Goal: Transaction & Acquisition: Purchase product/service

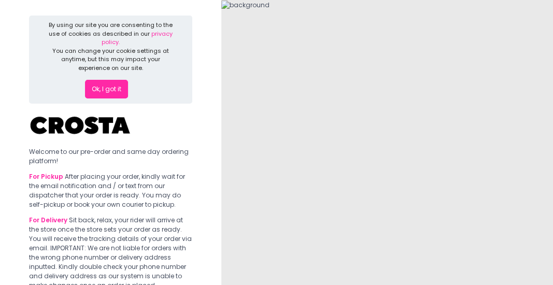
click at [113, 86] on button "Ok, I got it" at bounding box center [106, 89] width 43 height 19
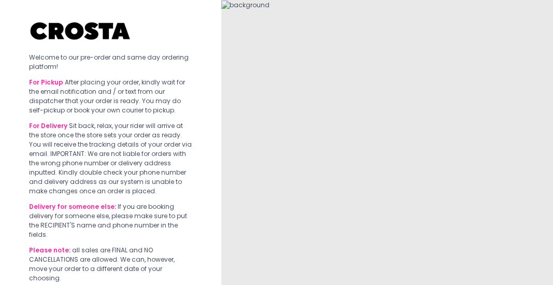
scroll to position [95, 0]
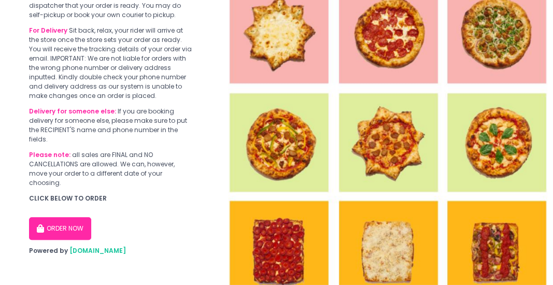
click at [57, 231] on button "ORDER NOW" at bounding box center [60, 228] width 62 height 23
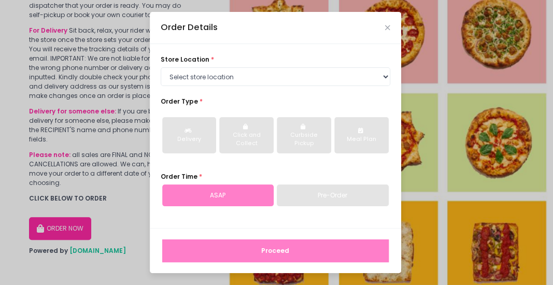
scroll to position [101, 0]
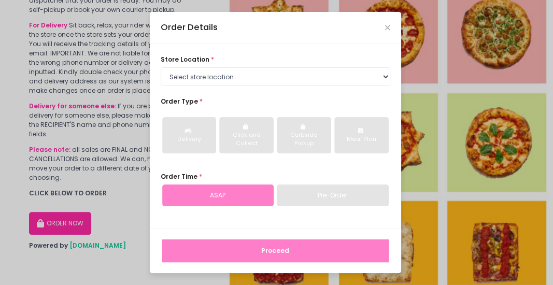
click at [325, 200] on div "Pre-Order" at bounding box center [333, 196] width 112 height 22
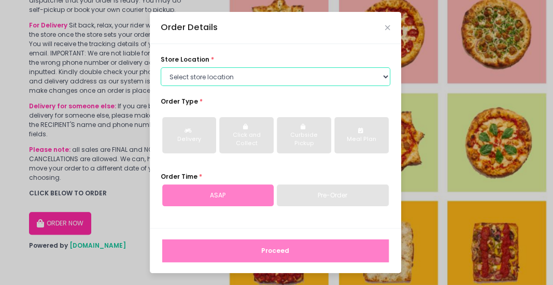
click at [239, 77] on select "Select store location [PERSON_NAME] Pizza - [PERSON_NAME] Pizza - [GEOGRAPHIC_D…" at bounding box center [276, 76] width 230 height 19
select select "5fabb2e53664a8677beaeb89"
click at [161, 67] on select "Select store location [PERSON_NAME] Pizza - [PERSON_NAME] Pizza - [GEOGRAPHIC_D…" at bounding box center [276, 76] width 230 height 19
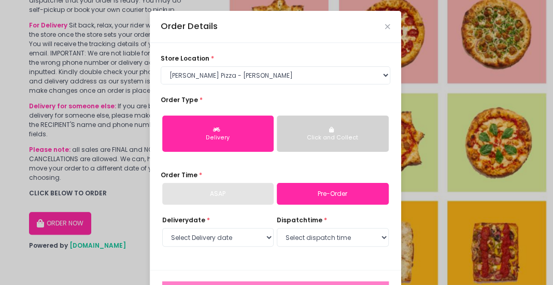
click at [342, 138] on div "Click and Collect" at bounding box center [333, 138] width 99 height 8
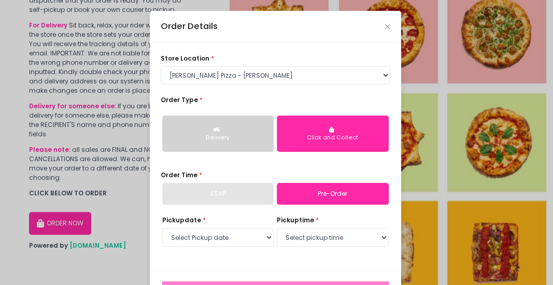
scroll to position [40, 0]
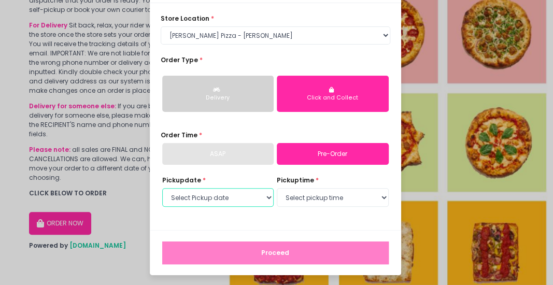
click at [218, 196] on select "Select Pickup date Thursday, Oct 2nd Friday, Oct 3rd Saturday, Oct 4th Sunday, …" at bounding box center [218, 197] width 112 height 19
select select "2025-10-04"
click at [162, 188] on select "Select Pickup date Thursday, Oct 2nd Friday, Oct 3rd Saturday, Oct 4th Sunday, …" at bounding box center [218, 197] width 112 height 19
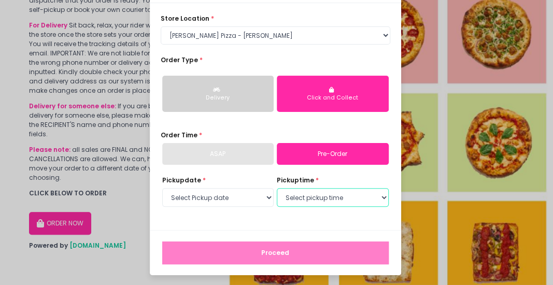
click at [342, 197] on select "Select pickup time 12:00 PM - 12:30 PM 12:30 PM - 01:00 PM 01:00 PM - 01:30 PM …" at bounding box center [333, 197] width 112 height 19
click at [277, 188] on select "Select pickup time 12:00 PM - 12:30 PM 12:30 PM - 01:00 PM 01:00 PM - 01:30 PM …" at bounding box center [333, 197] width 112 height 19
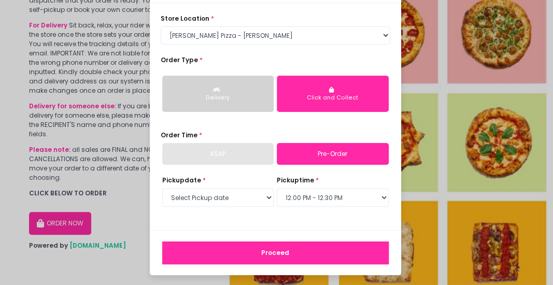
click at [244, 252] on button "Proceed" at bounding box center [275, 253] width 227 height 23
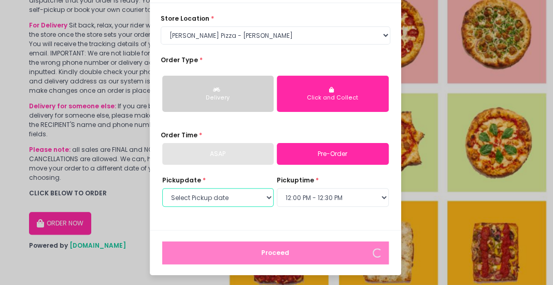
click at [235, 196] on select "Select Pickup date Thursday, Oct 2nd Friday, Oct 3rd Saturday, Oct 4th Sunday, …" at bounding box center [218, 197] width 112 height 19
click at [162, 188] on select "Select Pickup date Thursday, Oct 2nd Friday, Oct 3rd Saturday, Oct 4th Sunday, …" at bounding box center [218, 197] width 112 height 19
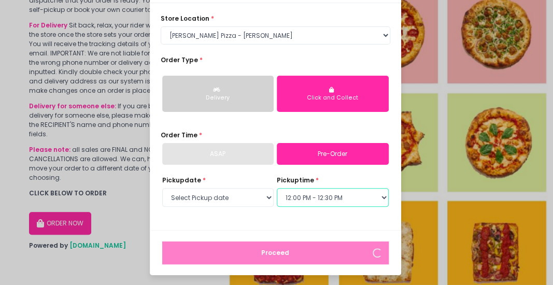
click at [348, 196] on select "Select pickup time 12:00 PM - 12:30 PM 12:30 PM - 01:00 PM 01:00 PM - 01:30 PM …" at bounding box center [333, 197] width 112 height 19
select select "15:00"
click at [277, 188] on select "Select pickup time 12:00 PM - 12:30 PM 12:30 PM - 01:00 PM 01:00 PM - 01:30 PM …" at bounding box center [333, 197] width 112 height 19
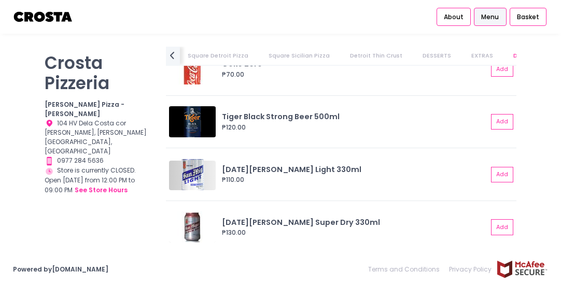
scroll to position [2394, 0]
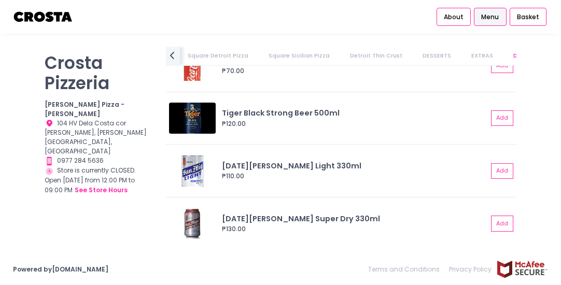
click at [503, 19] on link "Menu" at bounding box center [490, 17] width 32 height 19
click at [414, 54] on link "DESSERTS" at bounding box center [436, 56] width 47 height 18
